Goal: Transaction & Acquisition: Purchase product/service

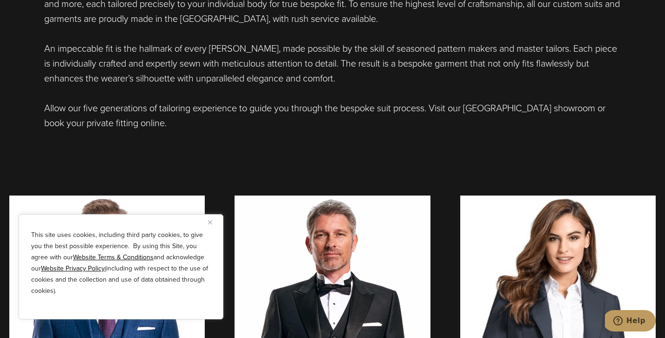
scroll to position [470, 0]
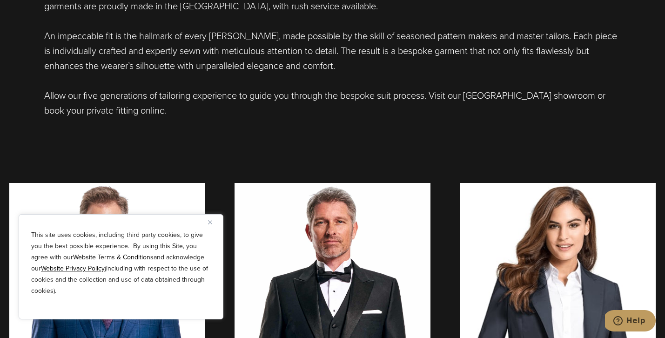
click at [208, 221] on img "Close" at bounding box center [210, 222] width 4 height 4
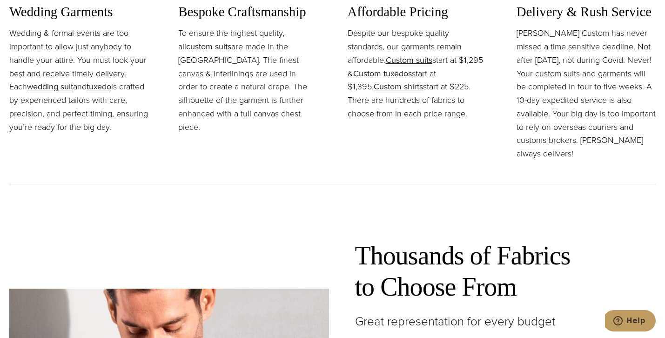
scroll to position [1106, 0]
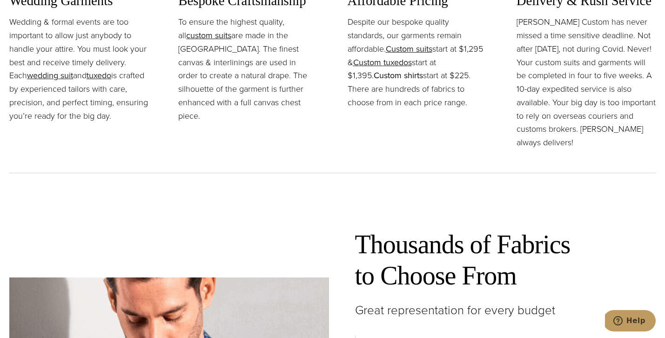
click at [410, 72] on link "Custom shirts" at bounding box center [398, 75] width 49 height 12
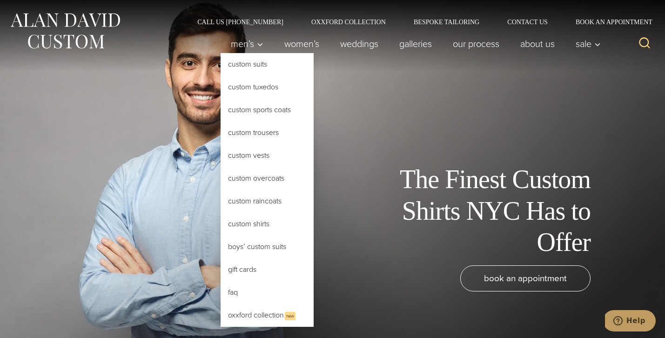
click at [239, 228] on link "Custom Shirts" at bounding box center [267, 224] width 93 height 22
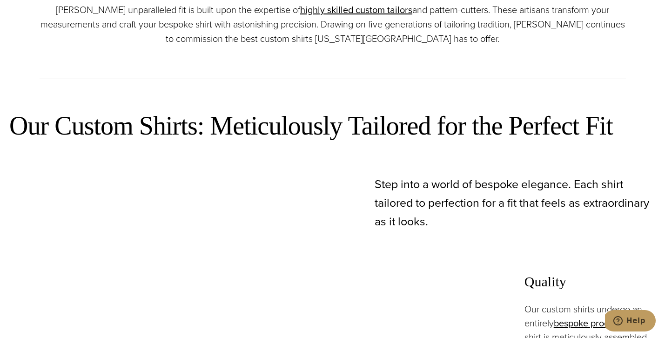
scroll to position [429, 0]
